Goal: Transaction & Acquisition: Purchase product/service

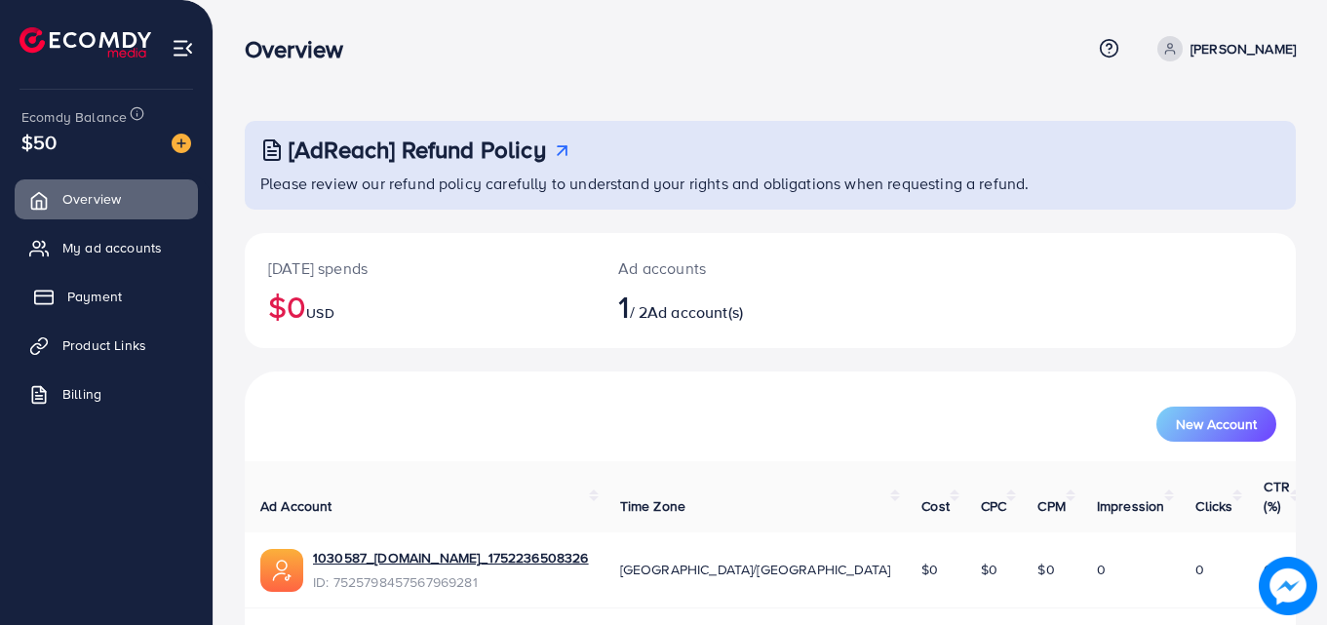
click at [101, 293] on span "Payment" at bounding box center [94, 297] width 55 height 20
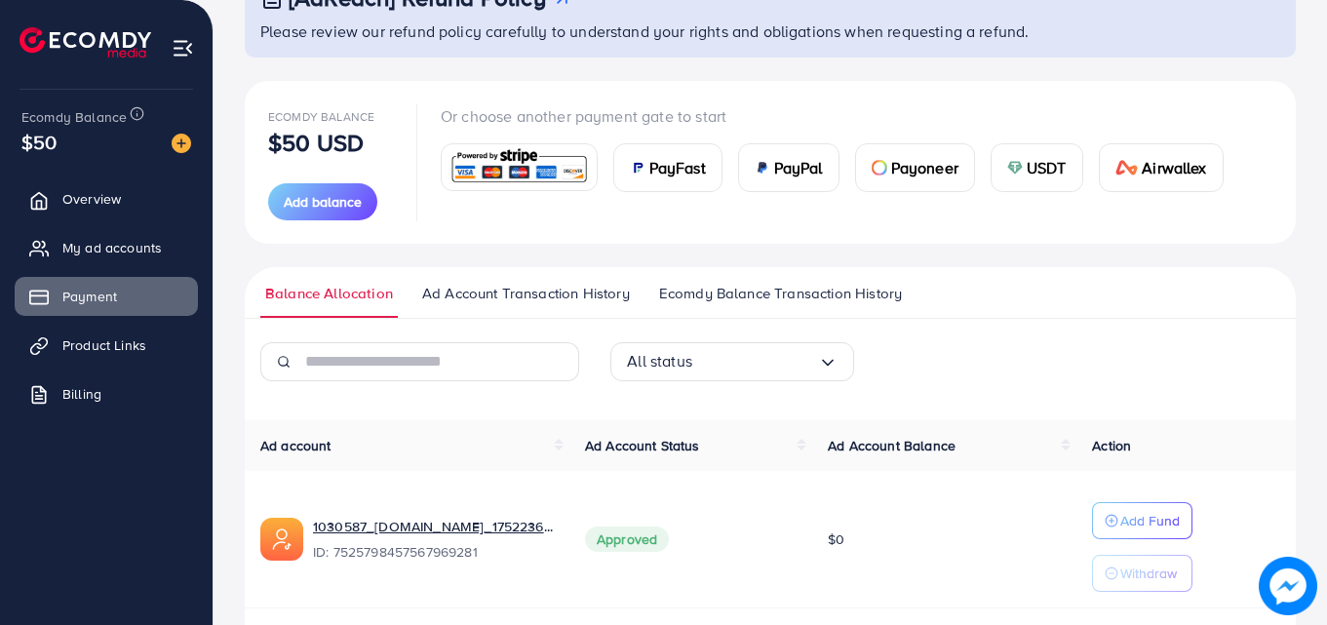
scroll to position [88, 0]
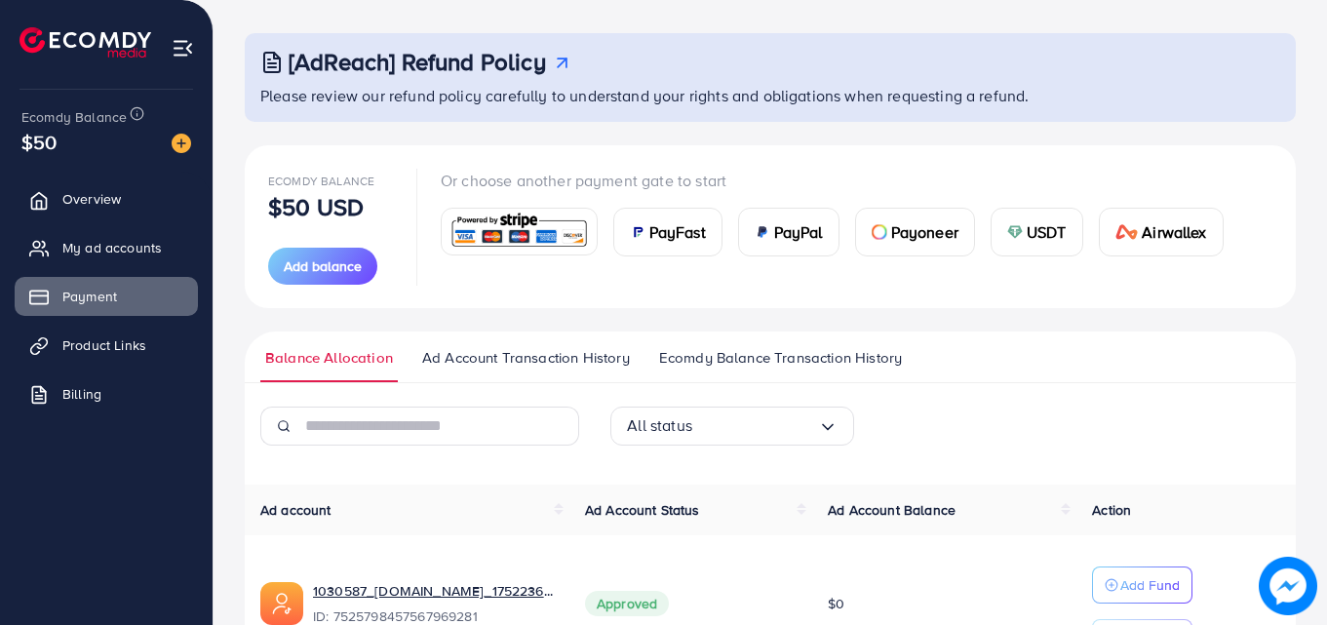
click at [523, 357] on span "Ad Account Transaction History" at bounding box center [526, 357] width 208 height 21
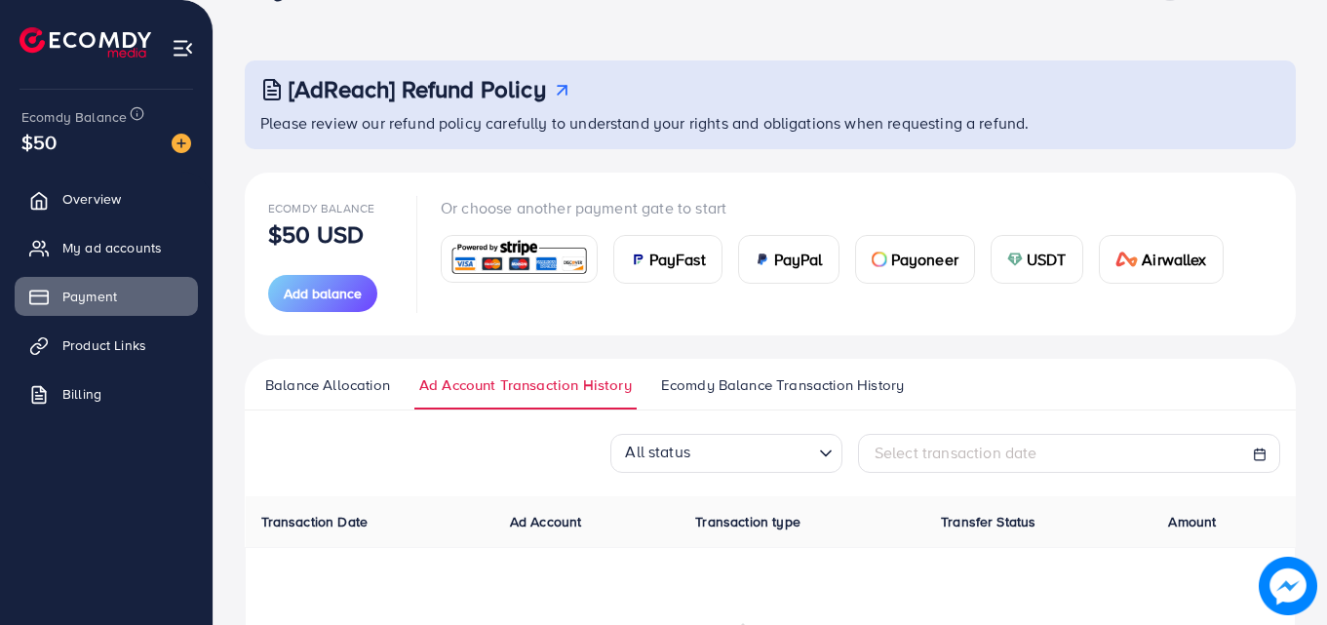
scroll to position [260, 0]
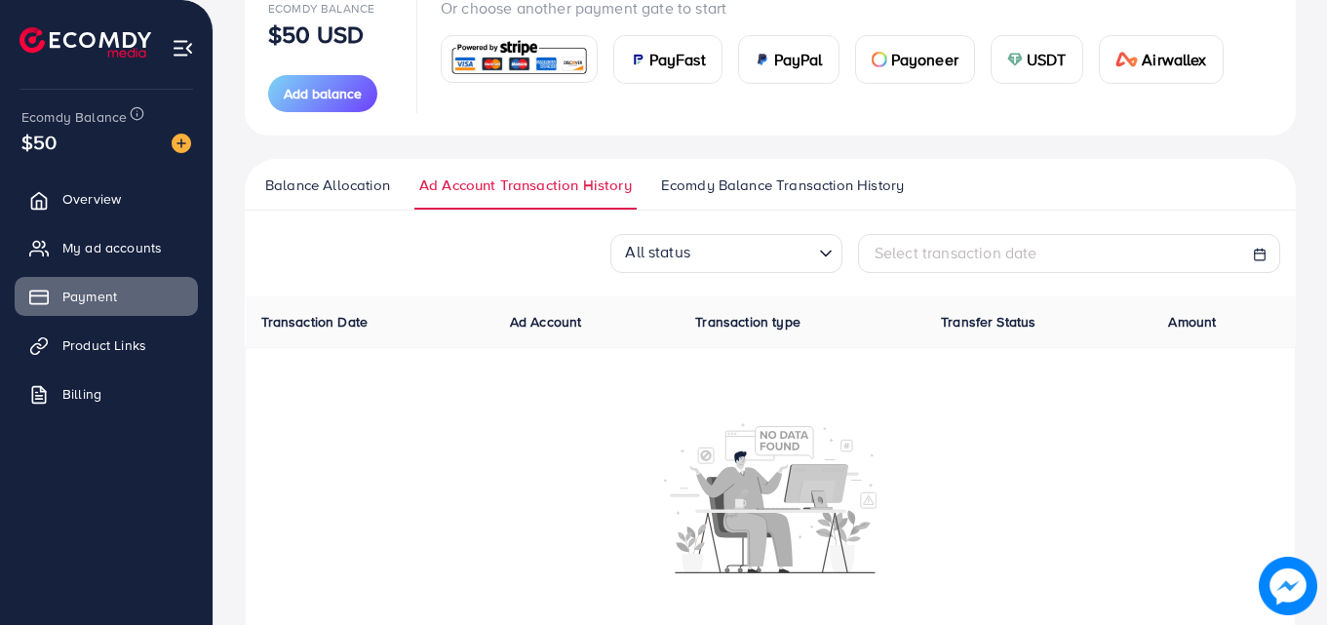
click at [766, 187] on span "Ecomdy Balance Transaction History" at bounding box center [782, 185] width 243 height 21
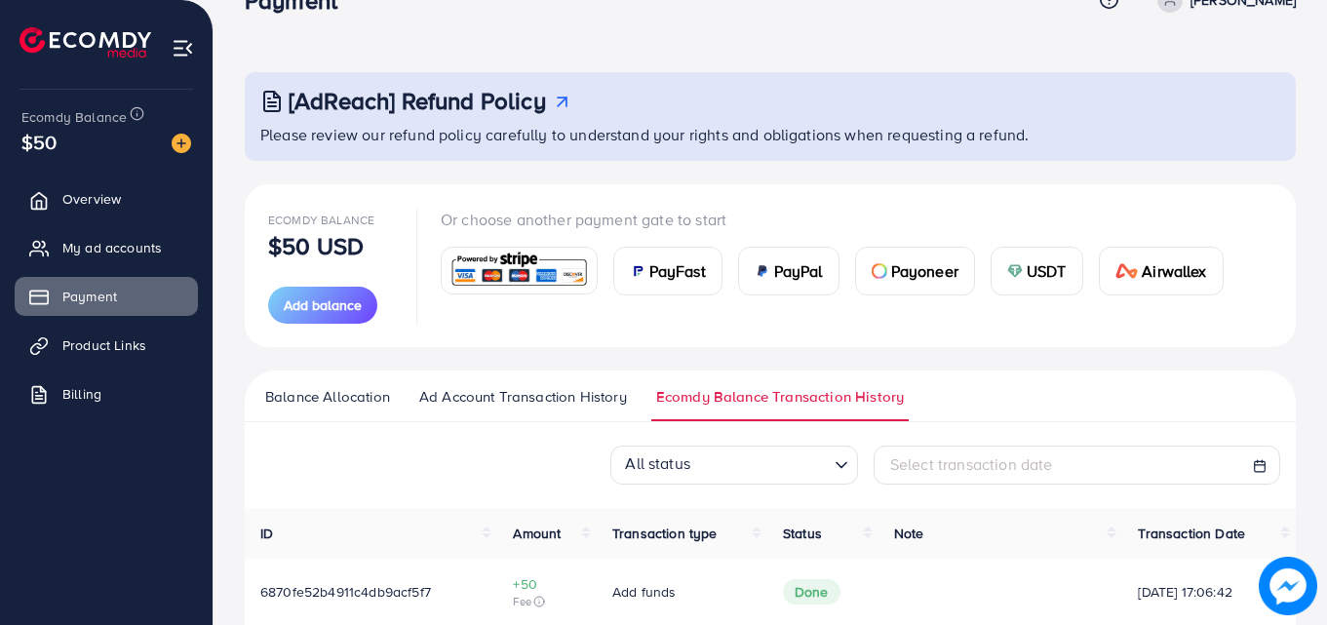
scroll to position [133, 0]
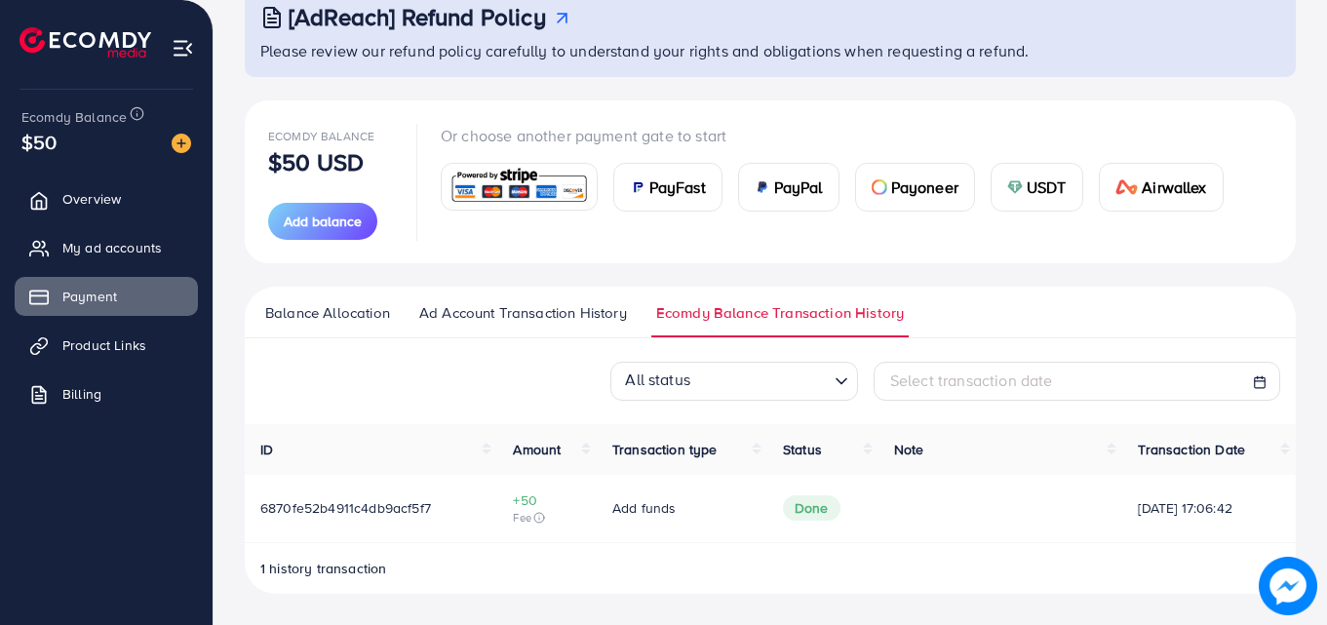
drag, startPoint x: 254, startPoint y: 504, endPoint x: 1259, endPoint y: 511, distance: 1005.4
click at [1259, 511] on tr "6870fe52b4911c4db9acf5f7 +50 Fee Add funds Done 11/07/2025, 17:06:42" at bounding box center [770, 508] width 1051 height 67
copy tr "6870fe52b4911c4db9acf5f7 +50 Fee Add funds Done 11/07/2025, 17:06:42"
click at [445, 378] on div "All status Loading... Select transaction date" at bounding box center [770, 381] width 1051 height 39
click at [103, 254] on span "My ad accounts" at bounding box center [116, 248] width 99 height 20
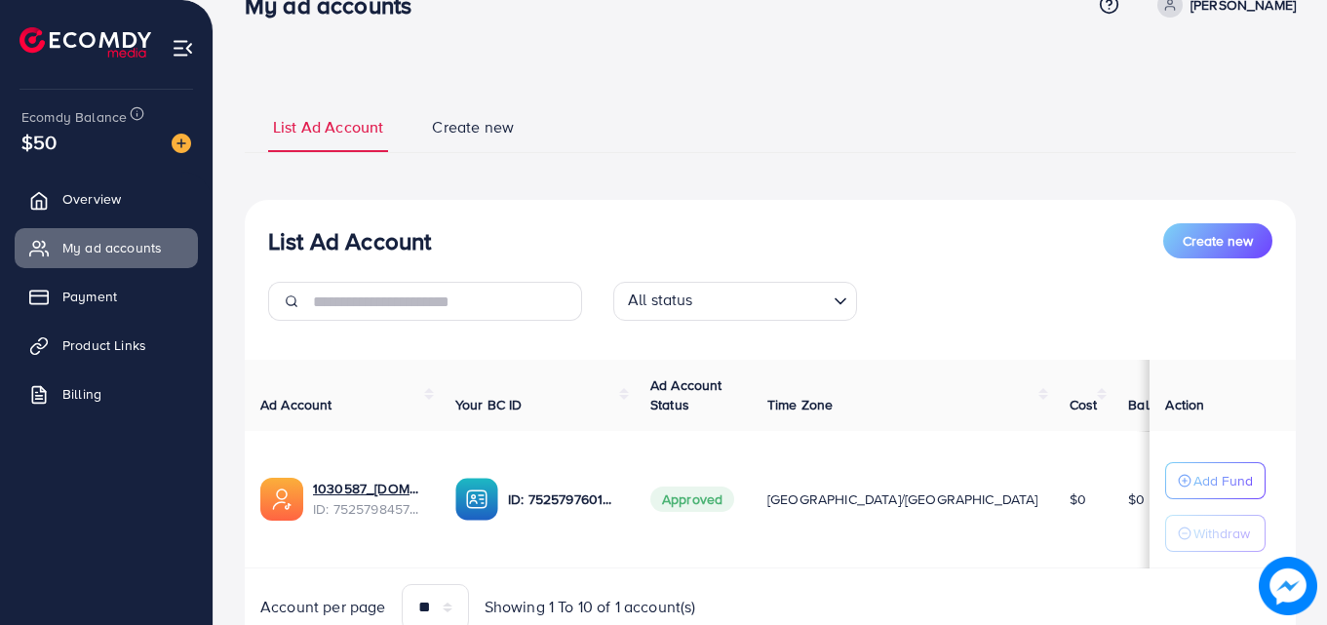
scroll to position [128, 0]
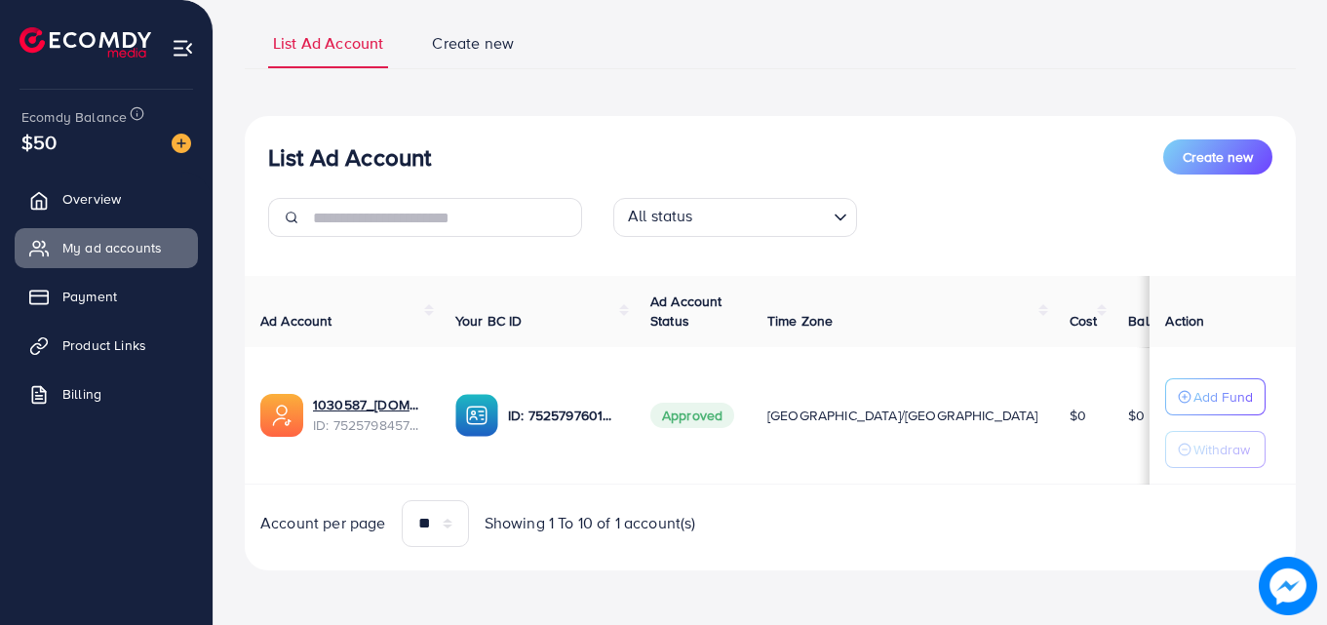
click at [1194, 447] on p "Withdraw" at bounding box center [1222, 449] width 57 height 23
click at [1194, 455] on p "Withdraw" at bounding box center [1222, 449] width 57 height 23
click at [191, 40] on img at bounding box center [183, 48] width 22 height 22
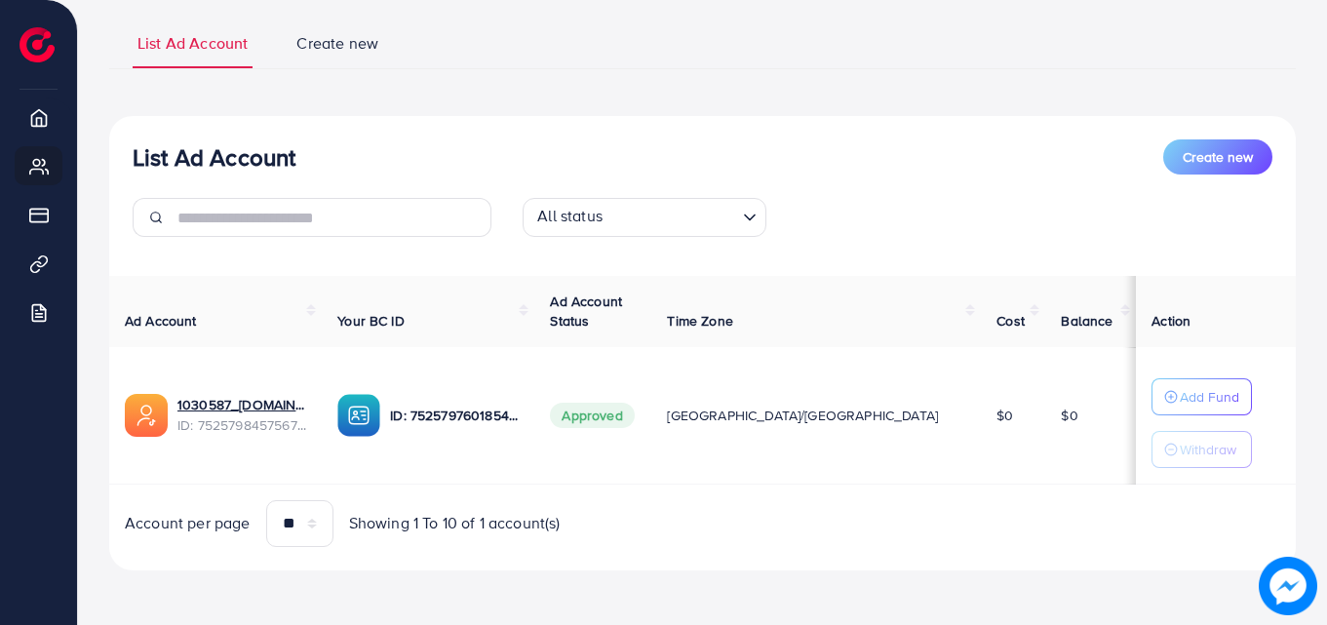
click at [1180, 455] on p "Withdraw" at bounding box center [1208, 449] width 57 height 23
click at [1180, 404] on p "Add Fund" at bounding box center [1209, 396] width 59 height 23
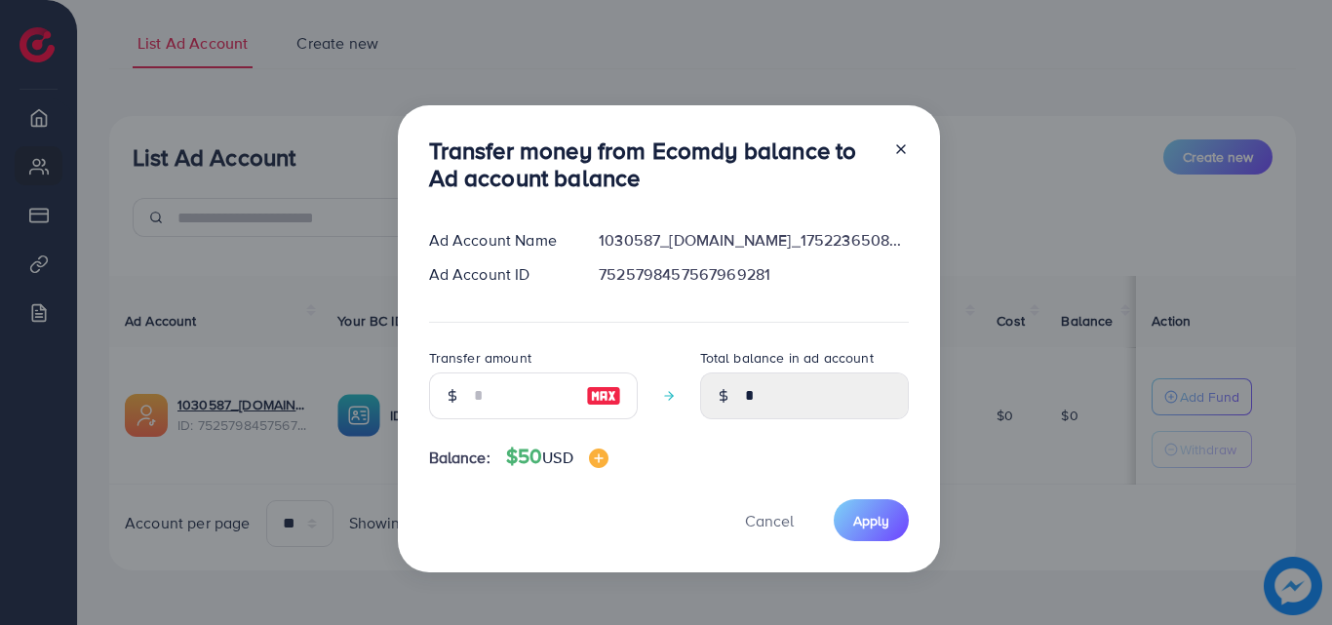
click at [899, 155] on icon at bounding box center [901, 149] width 16 height 16
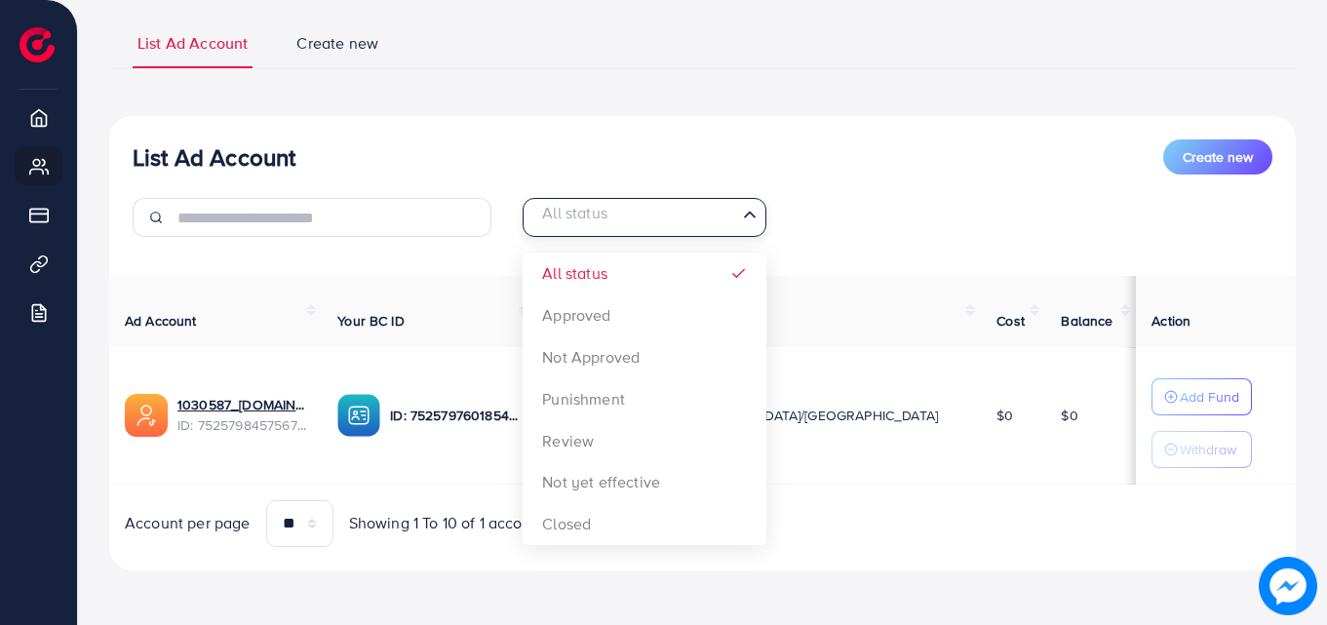
click at [747, 223] on icon "Search for option" at bounding box center [750, 215] width 20 height 20
click at [623, 108] on div "List Ad Account Create new List Ad Account Create new All status Loading... All…" at bounding box center [702, 294] width 1187 height 554
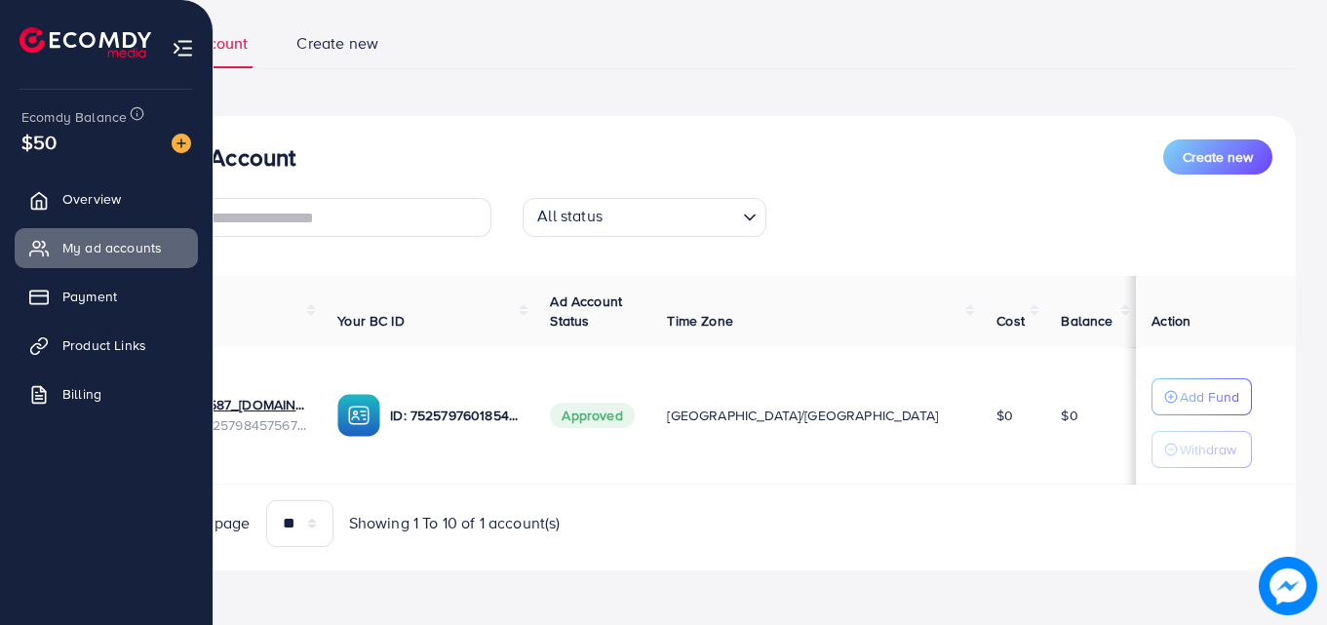
click at [37, 31] on img at bounding box center [86, 42] width 132 height 30
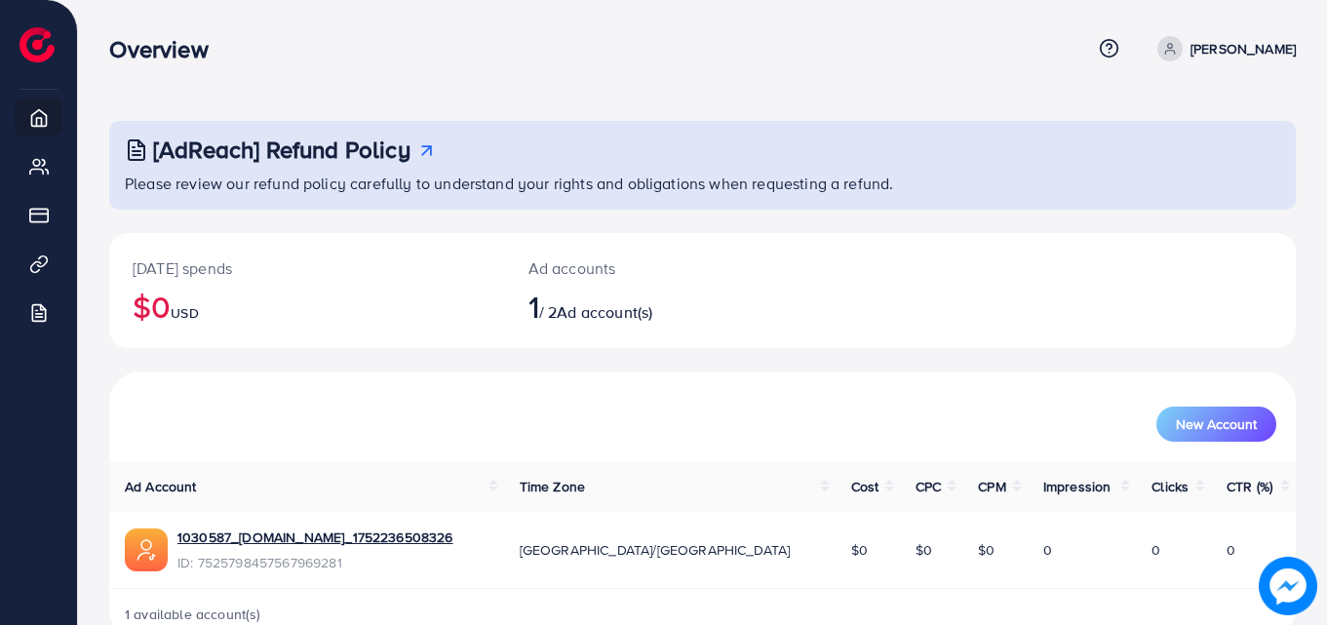
click at [582, 266] on p "Ad accounts" at bounding box center [654, 267] width 250 height 23
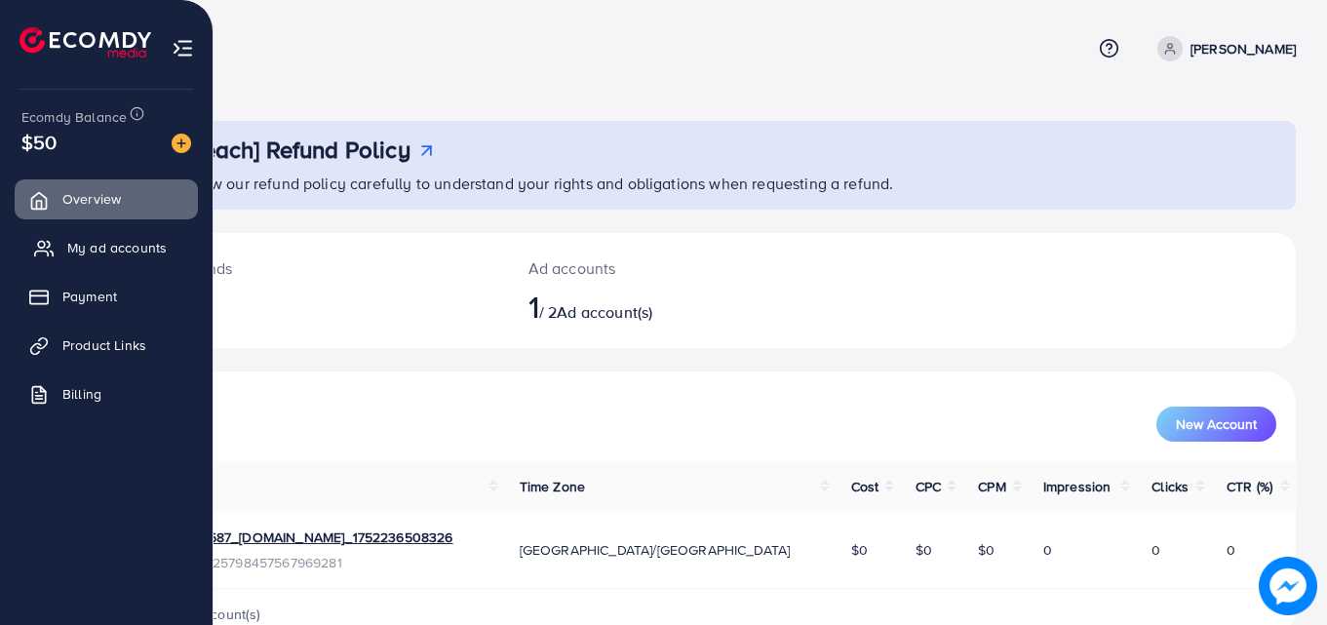
click at [72, 244] on span "My ad accounts" at bounding box center [116, 248] width 99 height 20
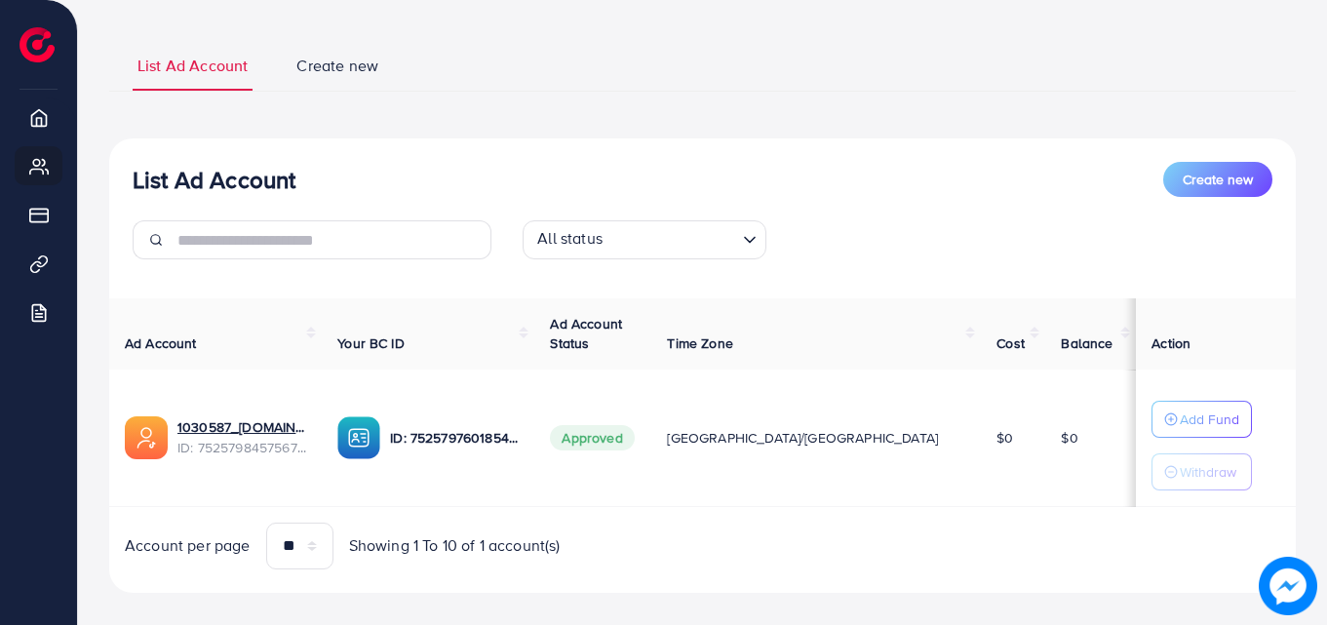
scroll to position [128, 0]
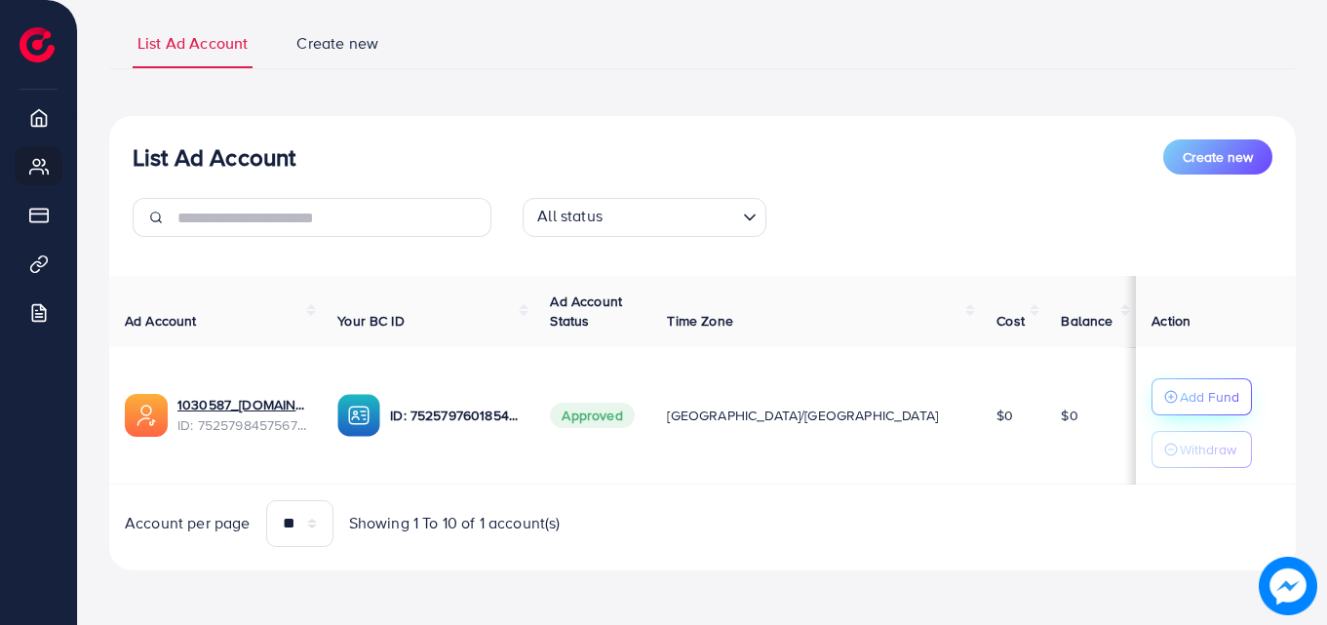
click at [1191, 402] on p "Add Fund" at bounding box center [1209, 396] width 59 height 23
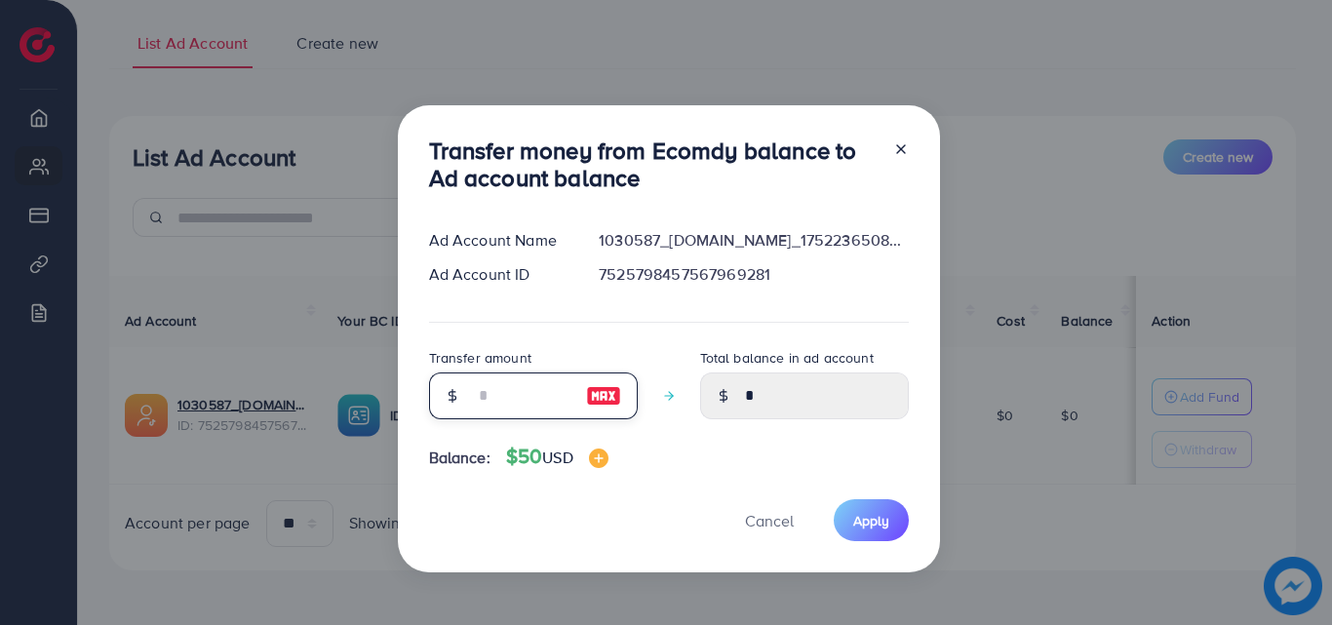
click at [493, 403] on input "number" at bounding box center [523, 395] width 98 height 47
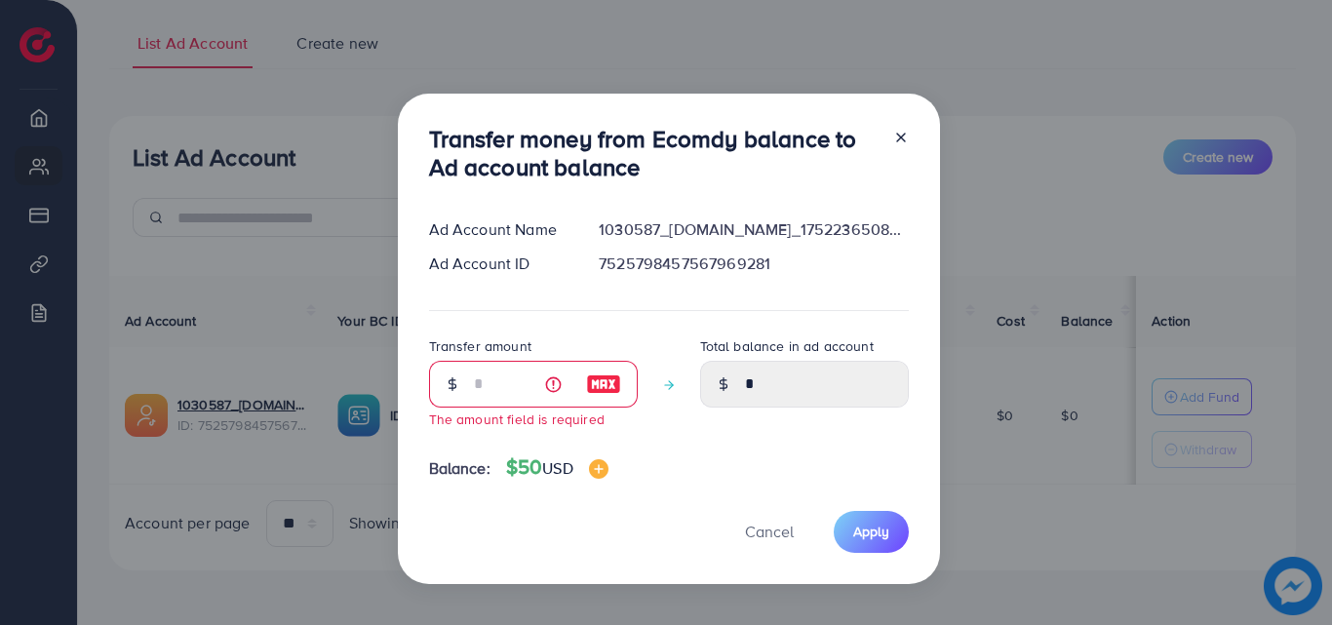
click at [900, 153] on div at bounding box center [893, 157] width 31 height 64
click at [893, 141] on icon at bounding box center [901, 138] width 16 height 16
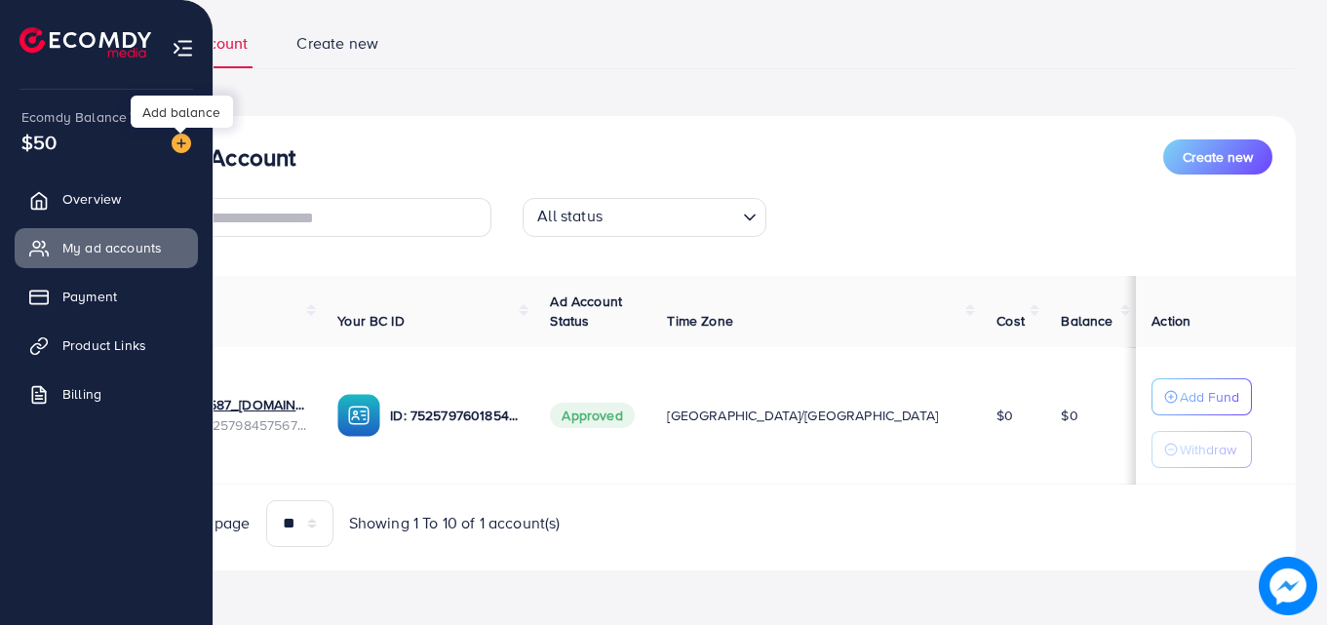
click at [183, 140] on img at bounding box center [182, 144] width 20 height 20
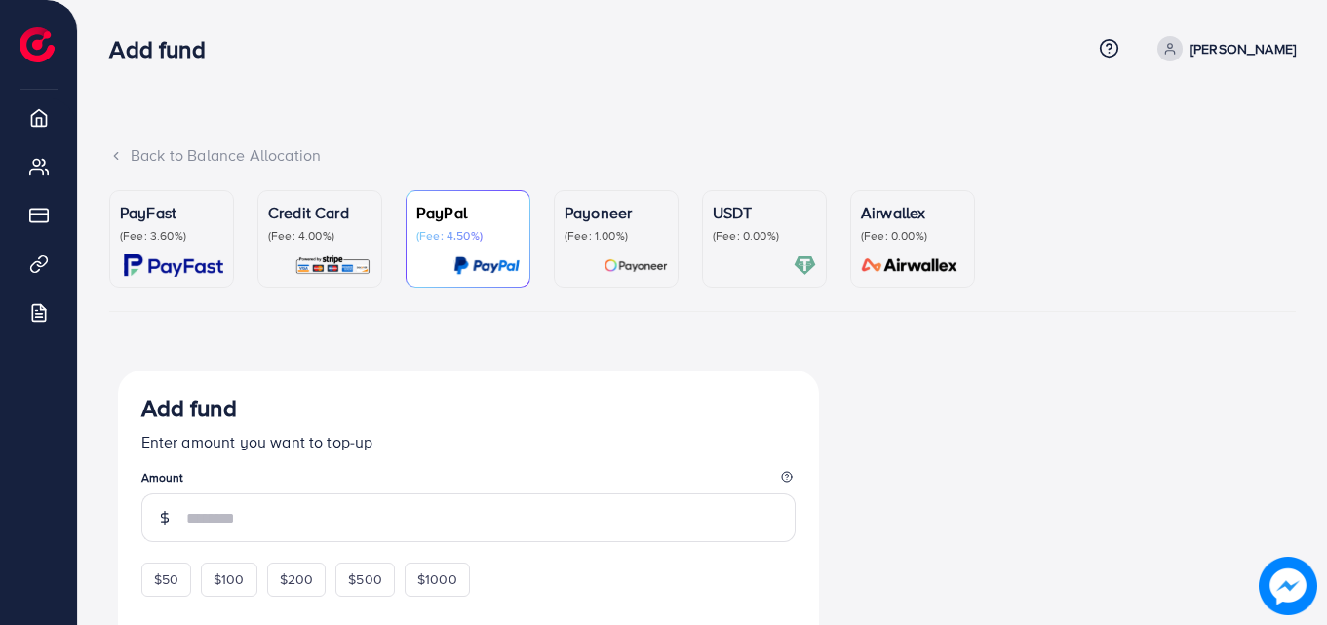
click at [321, 228] on p "(Fee: 4.00%)" at bounding box center [319, 236] width 103 height 16
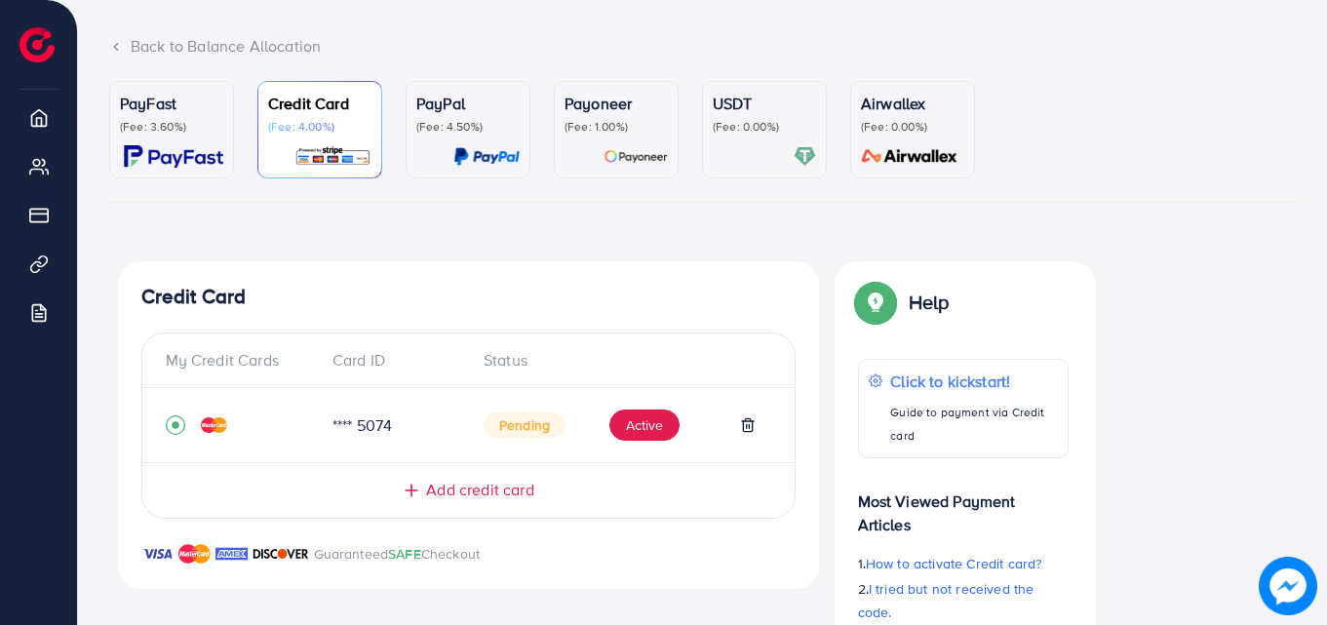
scroll to position [195, 0]
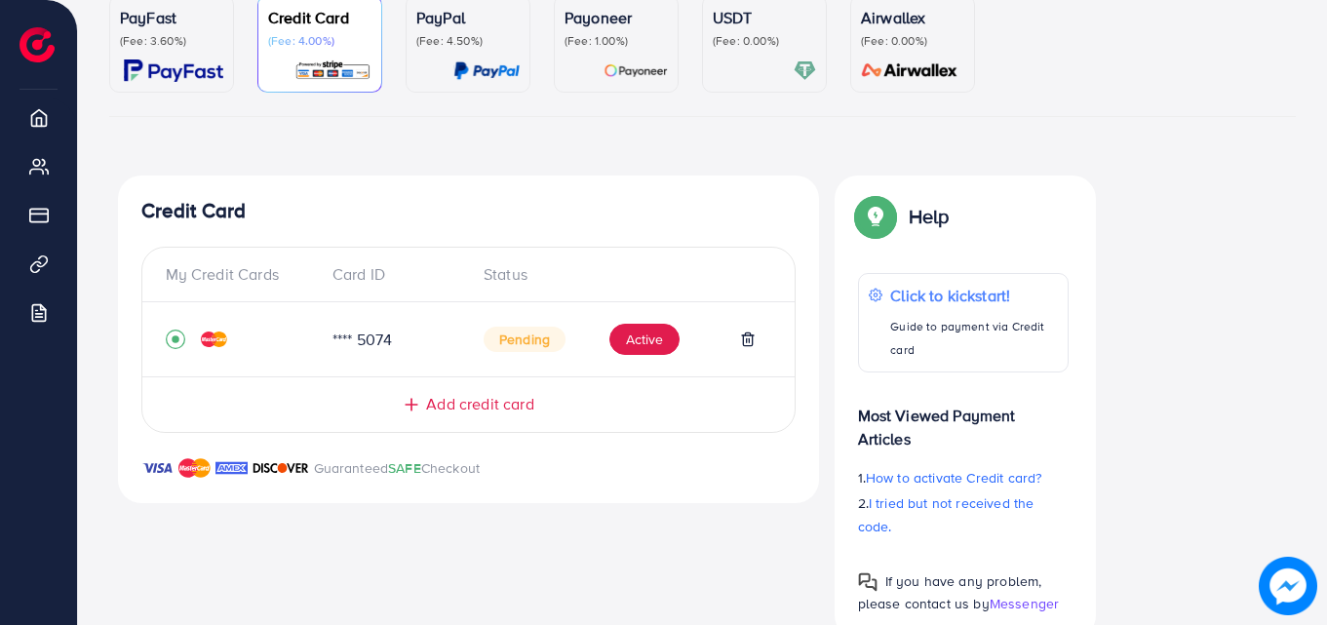
click at [216, 336] on img at bounding box center [214, 340] width 26 height 16
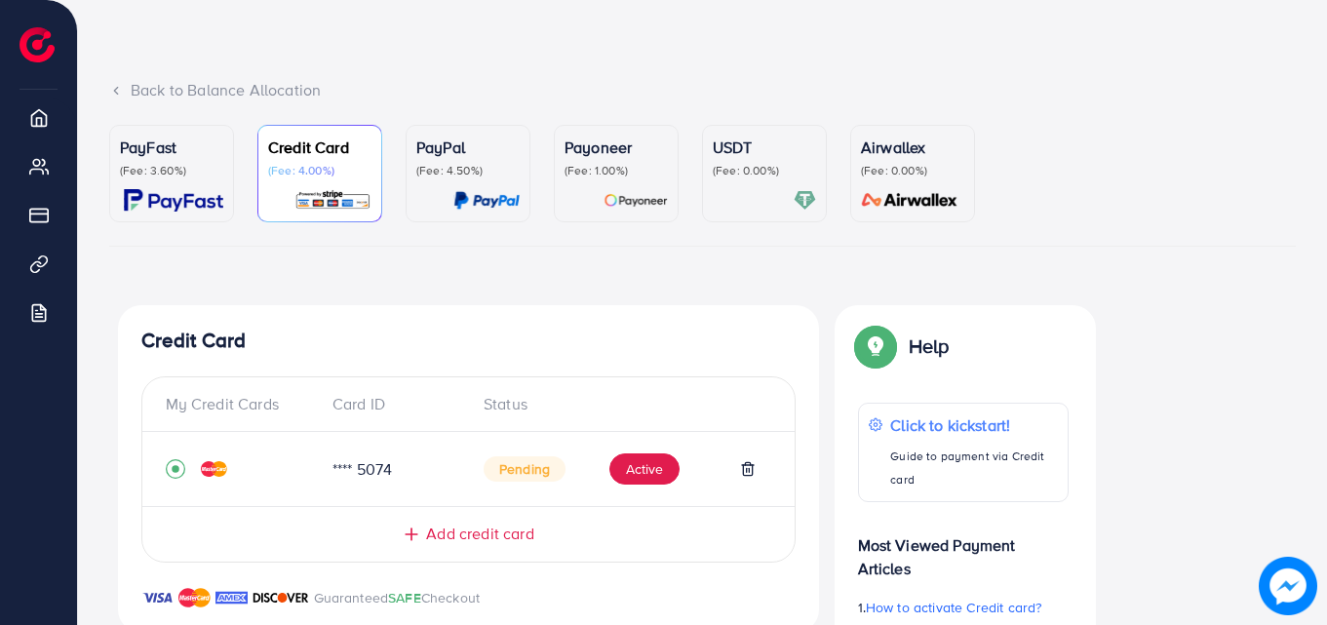
scroll to position [130, 0]
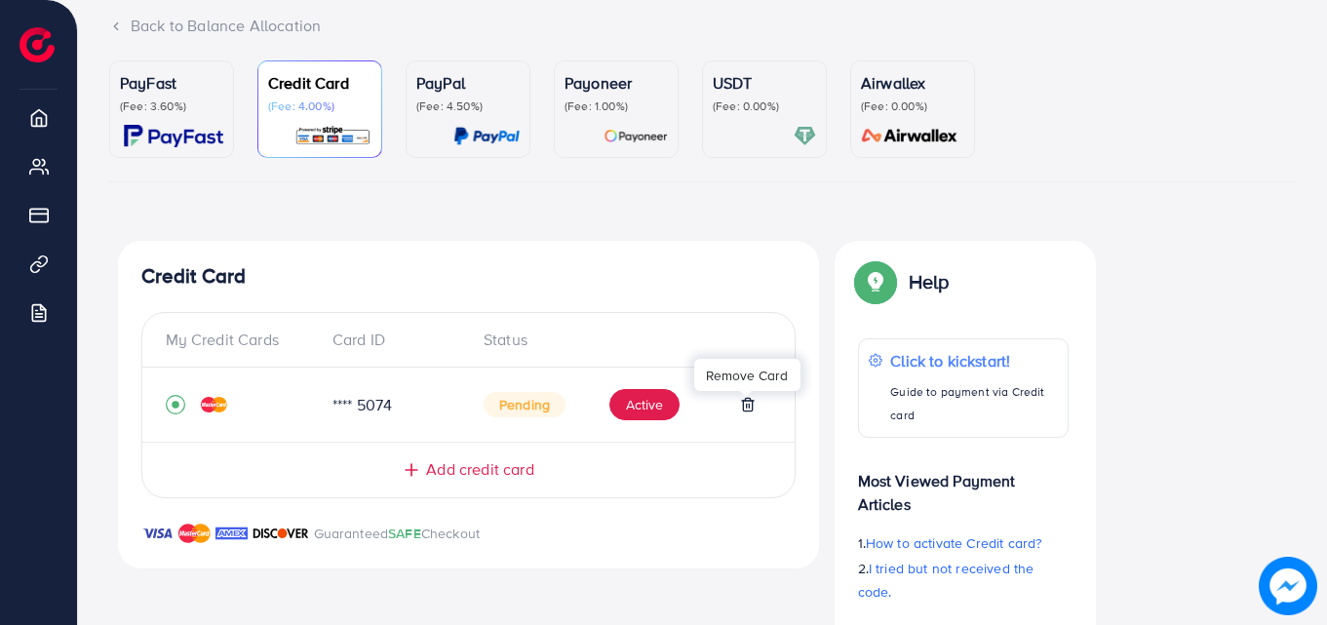
click at [748, 403] on icon at bounding box center [748, 405] width 16 height 16
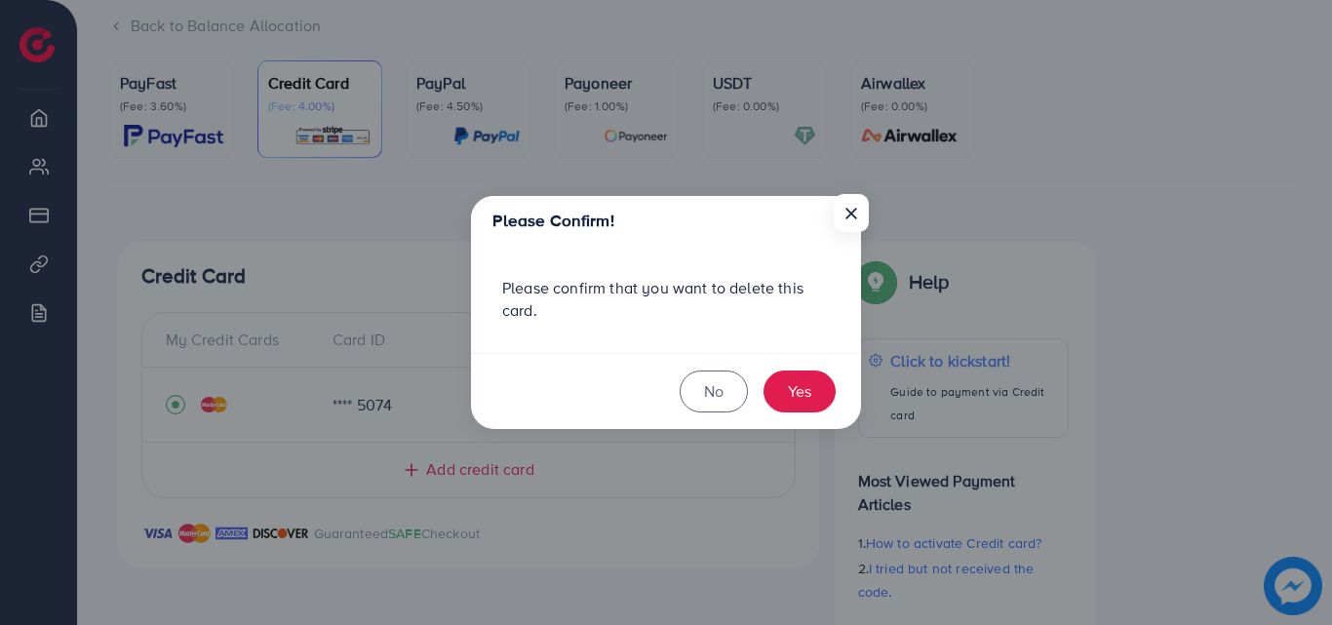
click at [336, 240] on div "Please Confirm! × Please confirm that you want to delete this card. No Yes" at bounding box center [666, 312] width 1332 height 625
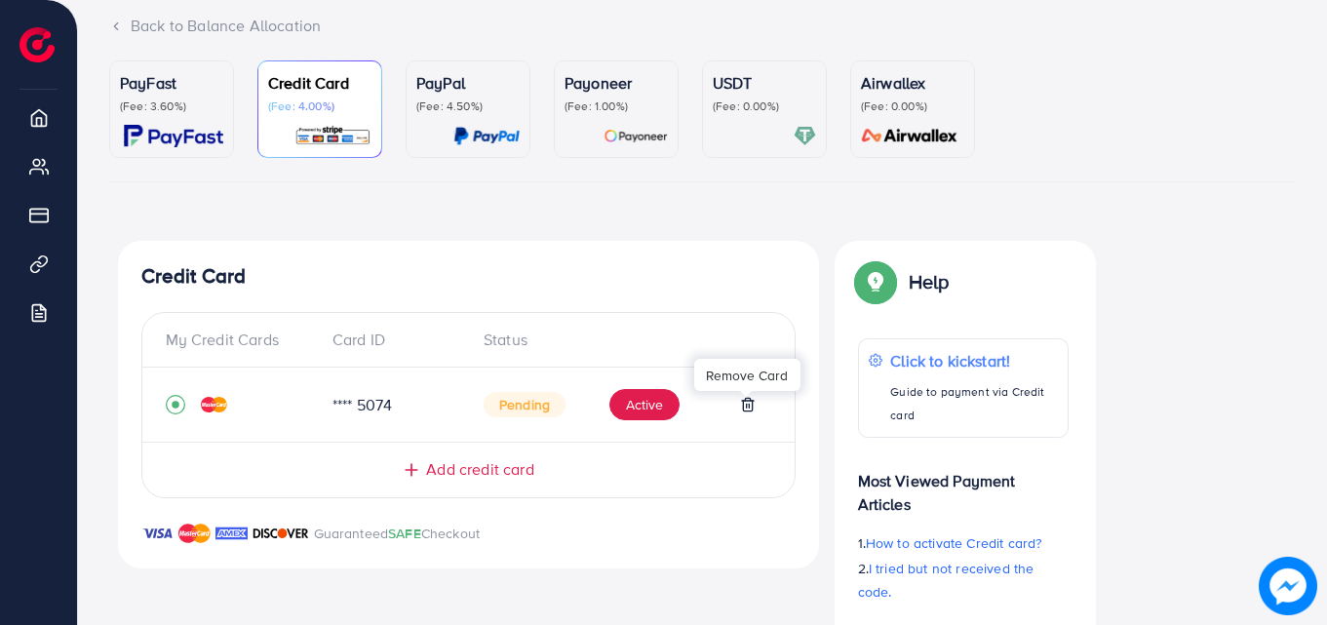
click at [745, 407] on icon at bounding box center [748, 405] width 16 height 16
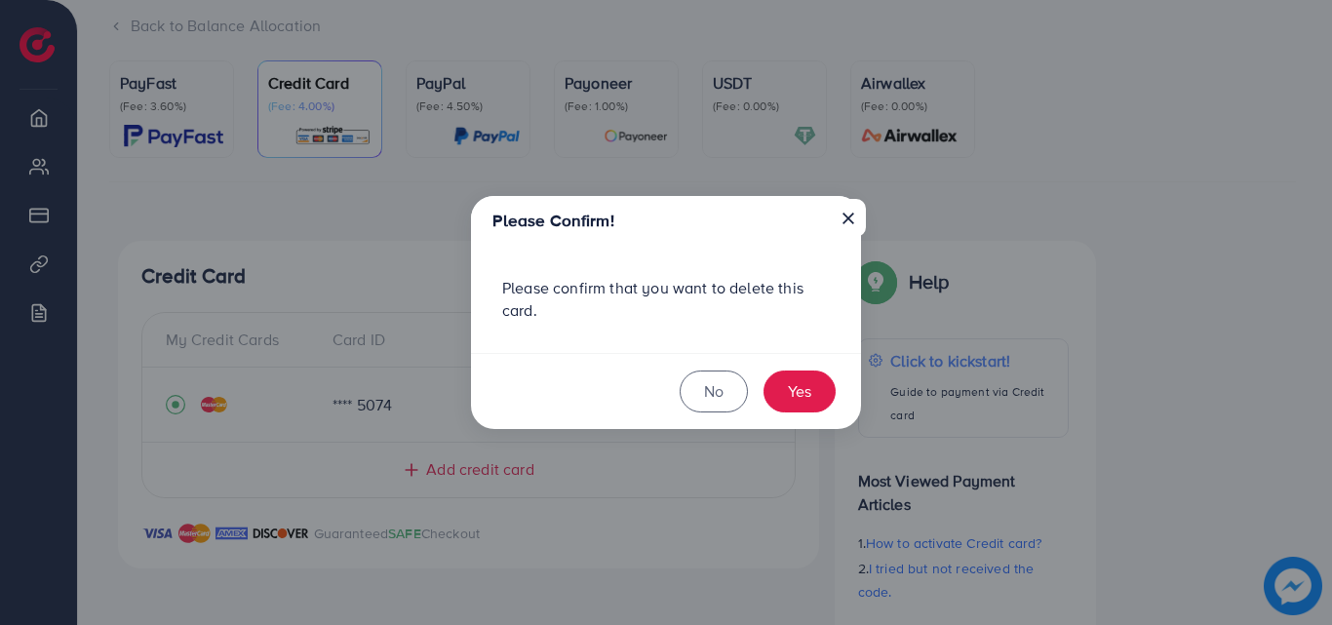
click at [854, 203] on button "×" at bounding box center [848, 217] width 35 height 37
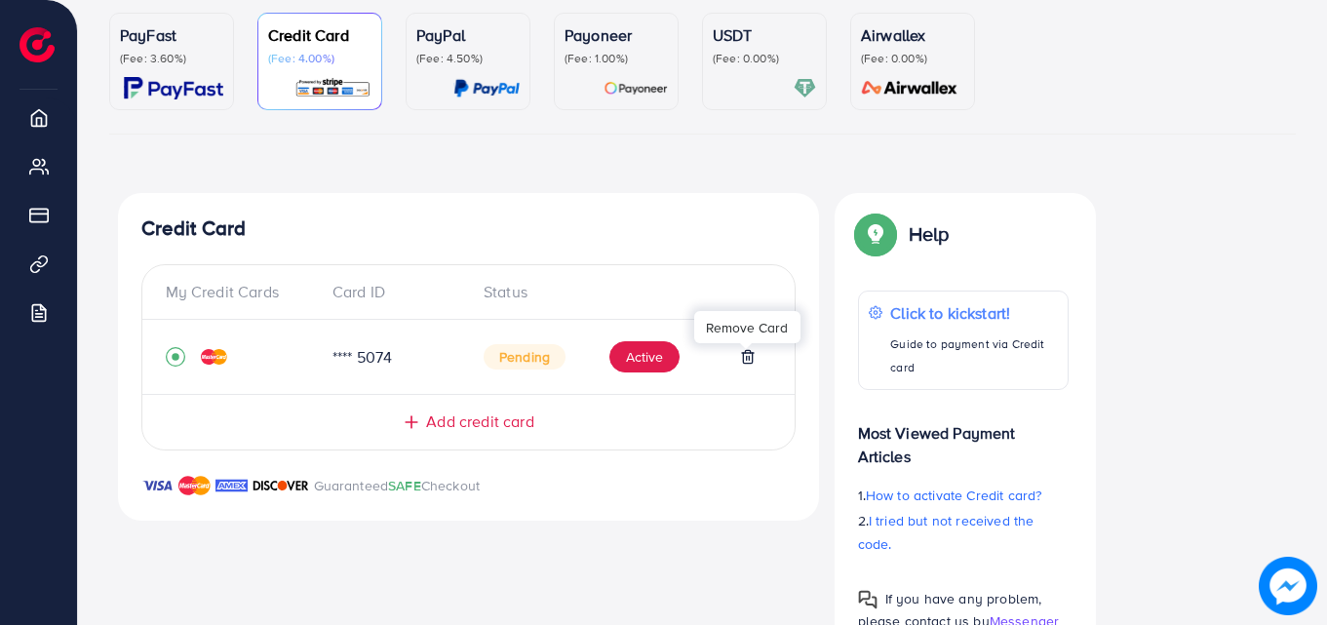
scroll to position [240, 0]
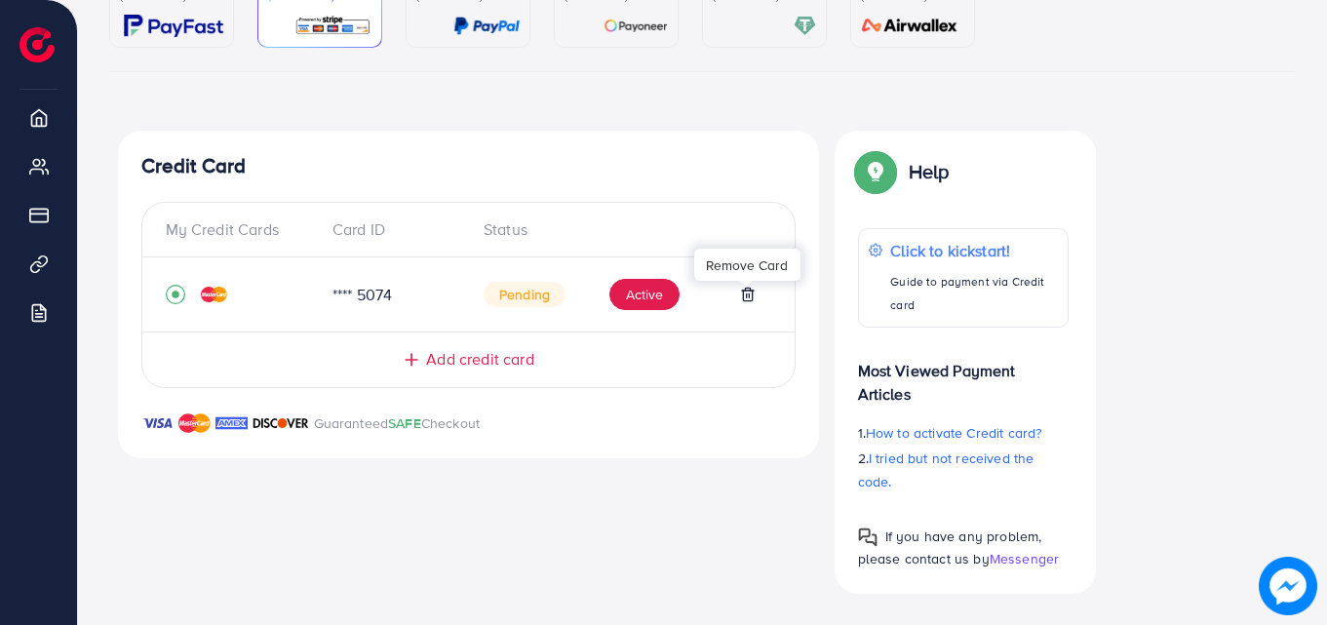
click at [742, 291] on polyline at bounding box center [748, 291] width 12 height 0
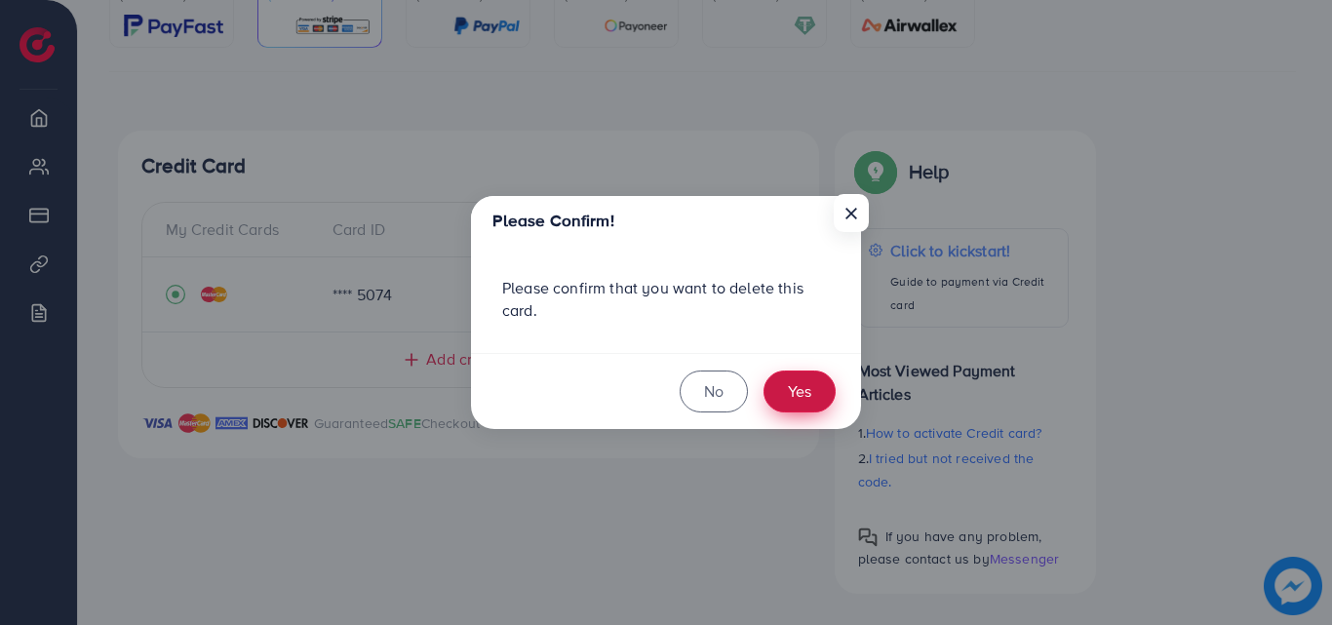
click at [795, 386] on button "Yes" at bounding box center [800, 392] width 72 height 42
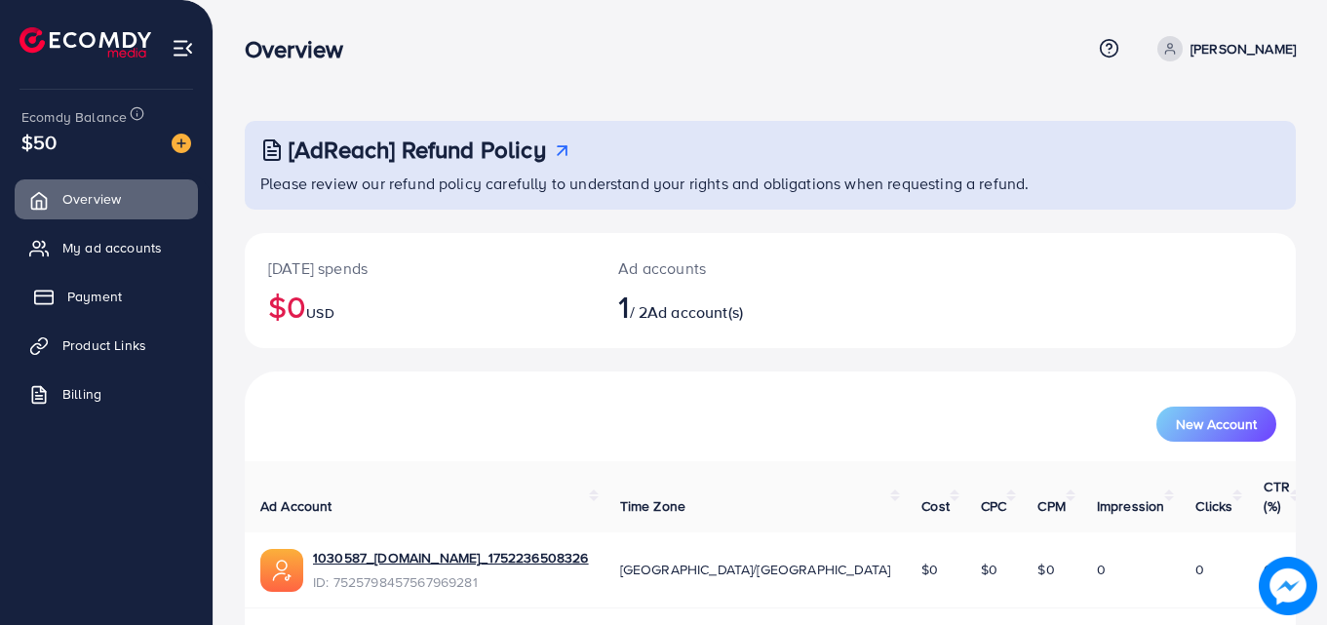
click at [90, 297] on span "Payment" at bounding box center [94, 297] width 55 height 20
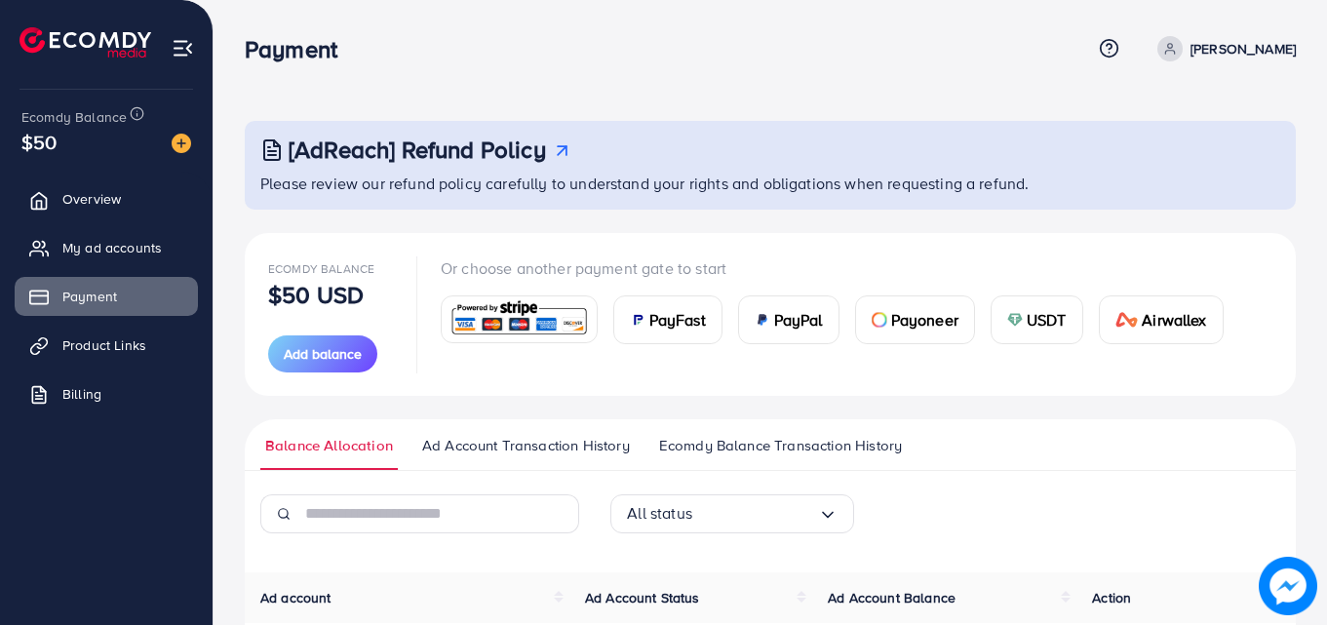
click at [505, 321] on img at bounding box center [519, 319] width 143 height 42
click at [525, 312] on img at bounding box center [519, 319] width 143 height 42
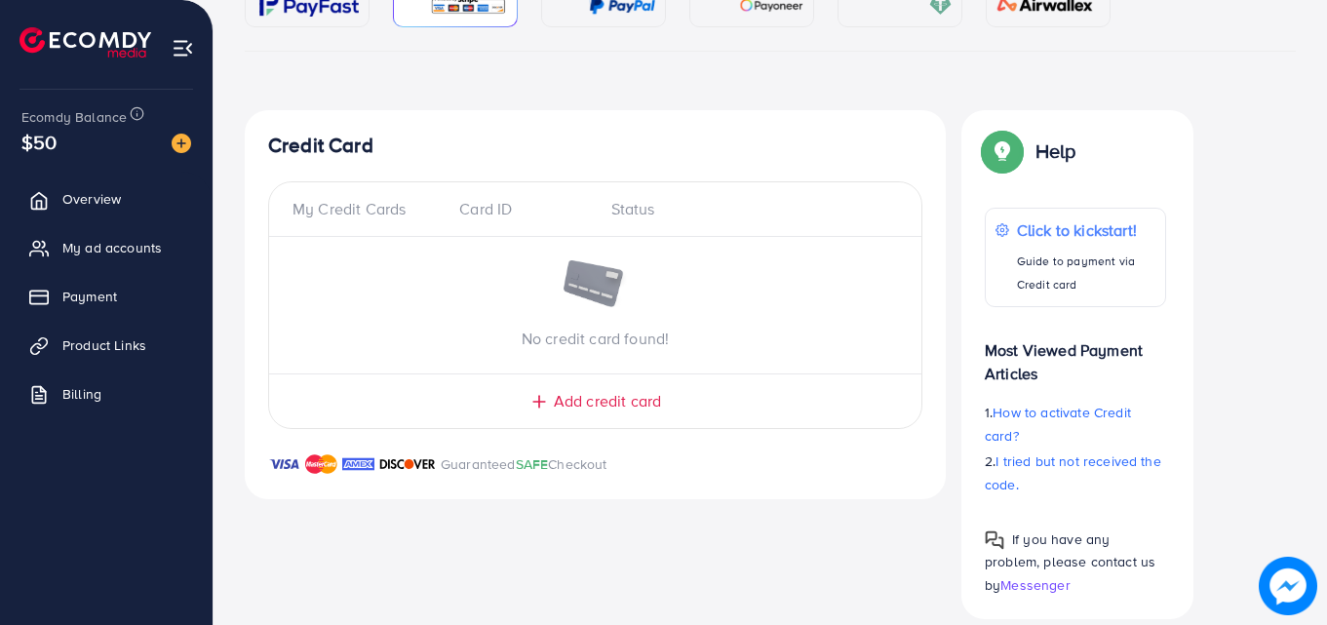
scroll to position [286, 0]
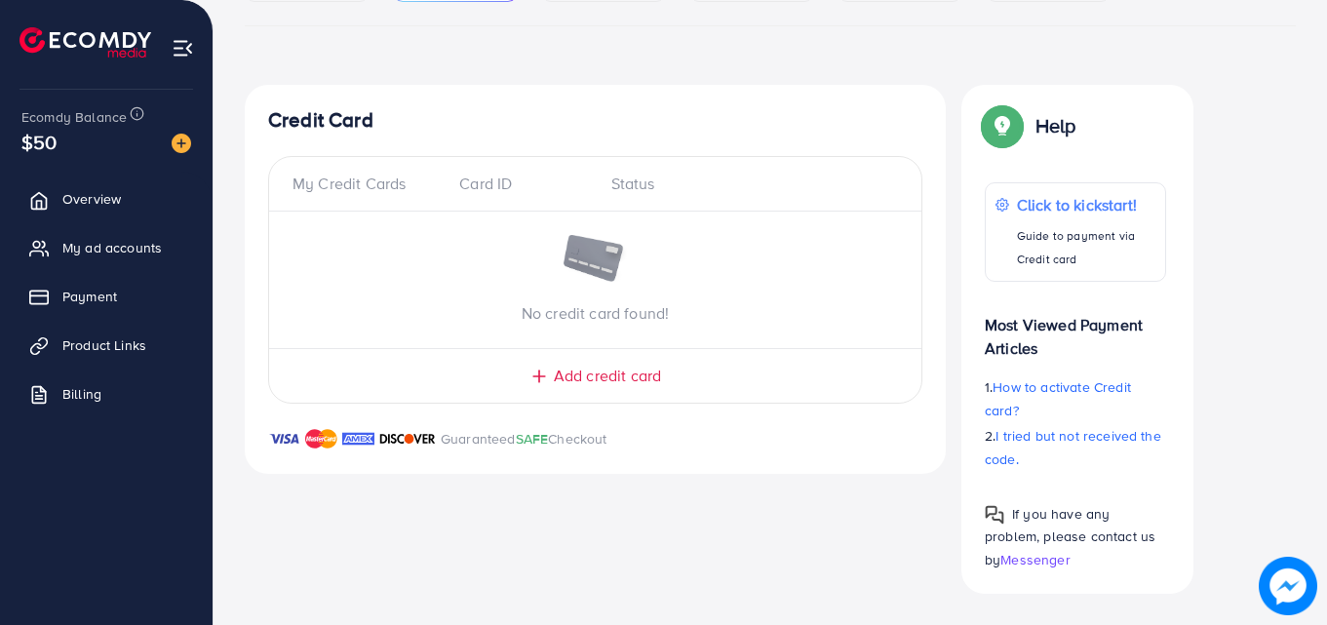
click at [352, 178] on div "My Credit Cards" at bounding box center [368, 184] width 151 height 22
click at [464, 185] on div "Card ID" at bounding box center [519, 184] width 151 height 22
click at [625, 175] on div "Status" at bounding box center [747, 184] width 303 height 22
